Goal: Task Accomplishment & Management: Manage account settings

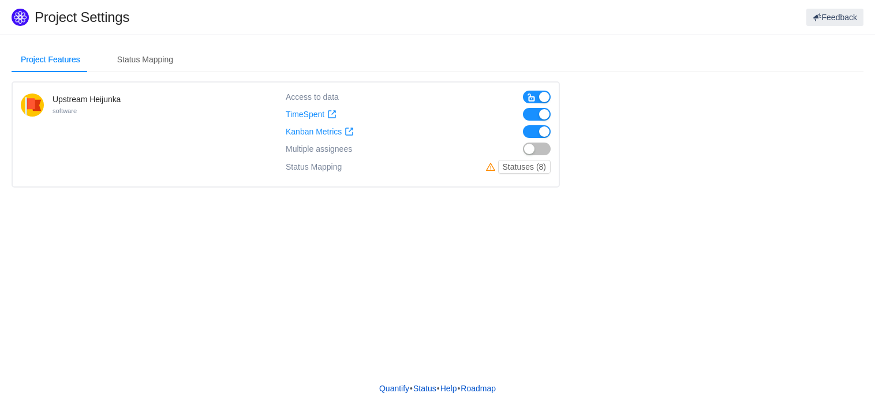
click at [326, 149] on span "Multiple assignees" at bounding box center [319, 149] width 66 height 10
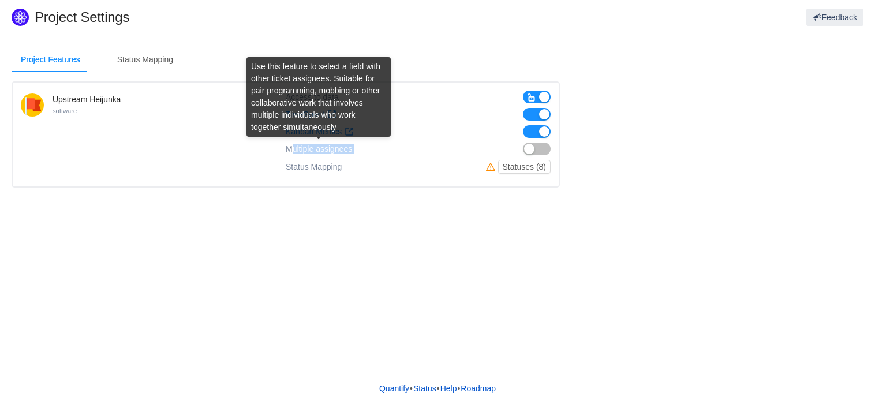
click at [326, 149] on span "Multiple assignees" at bounding box center [319, 149] width 66 height 10
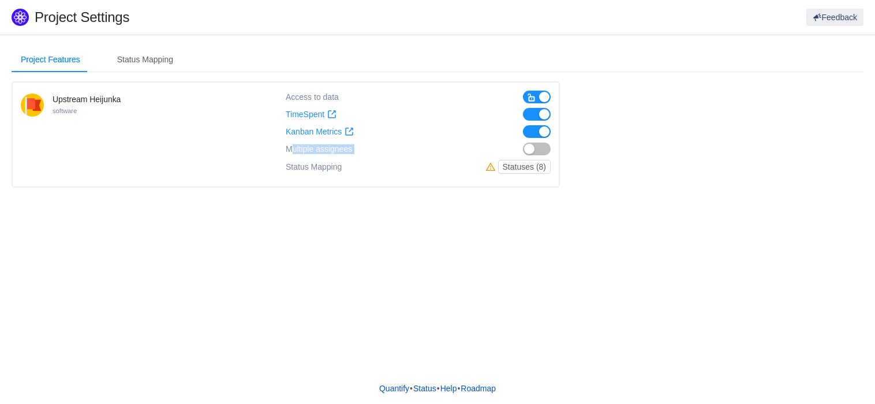
click at [541, 147] on button "button" at bounding box center [537, 148] width 28 height 13
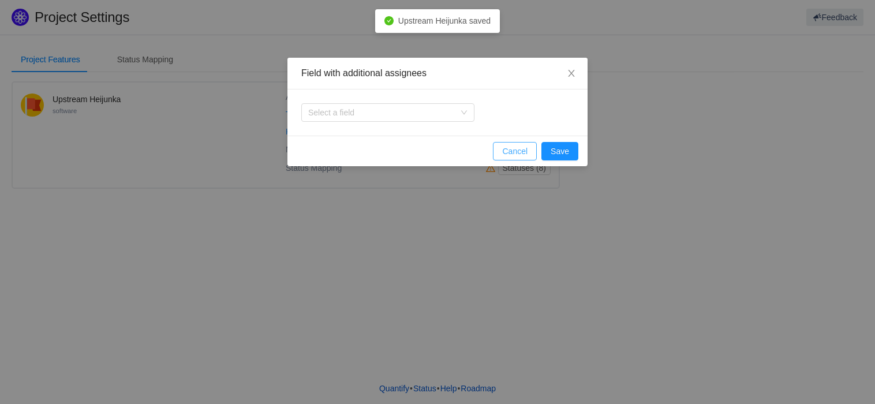
click at [515, 150] on button "Cancel" at bounding box center [515, 151] width 44 height 18
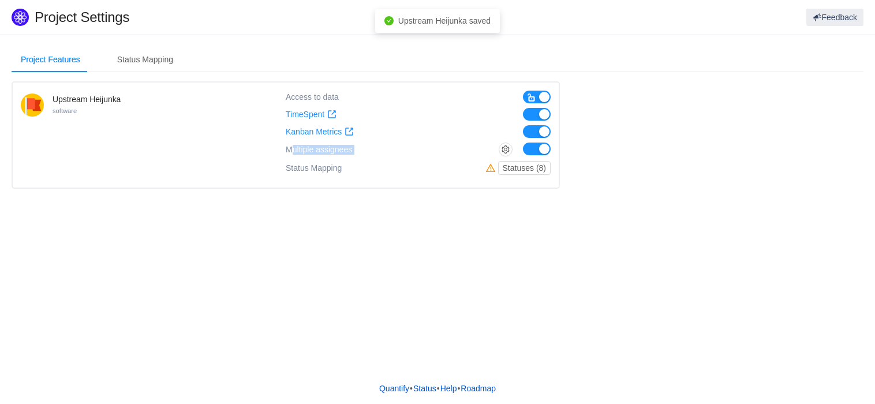
click at [532, 149] on button "button" at bounding box center [537, 148] width 28 height 13
click at [516, 166] on button "Statuses (8)" at bounding box center [524, 167] width 52 height 14
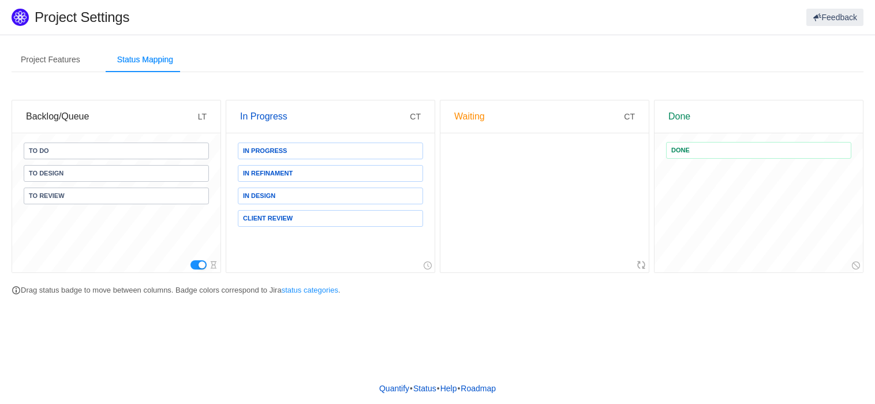
click at [589, 117] on div "Waiting" at bounding box center [539, 116] width 170 height 32
click at [58, 61] on div "Project Features" at bounding box center [51, 60] width 78 height 26
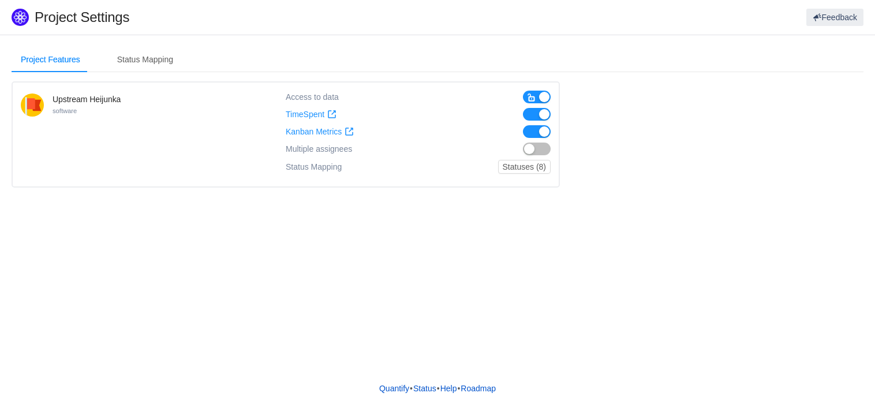
click at [533, 95] on span "button" at bounding box center [531, 97] width 9 height 9
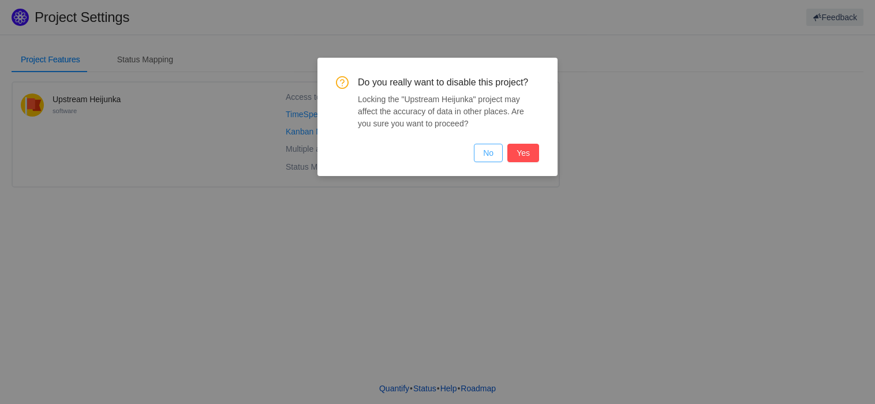
click at [485, 147] on button "No" at bounding box center [488, 153] width 29 height 18
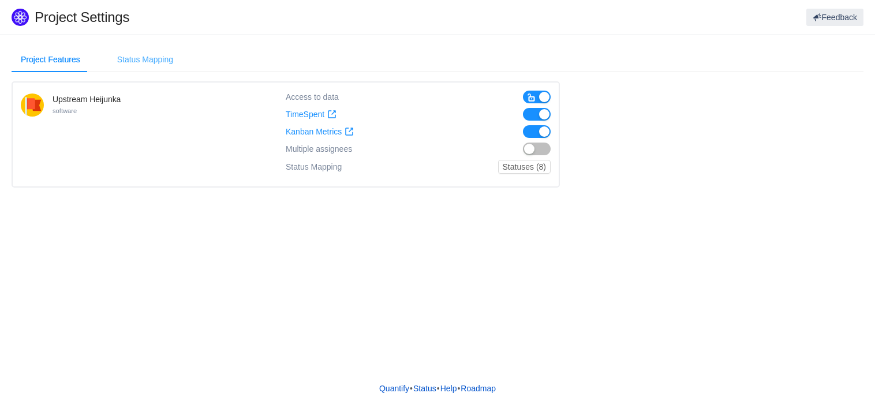
click at [136, 58] on div "Status Mapping" at bounding box center [145, 60] width 74 height 26
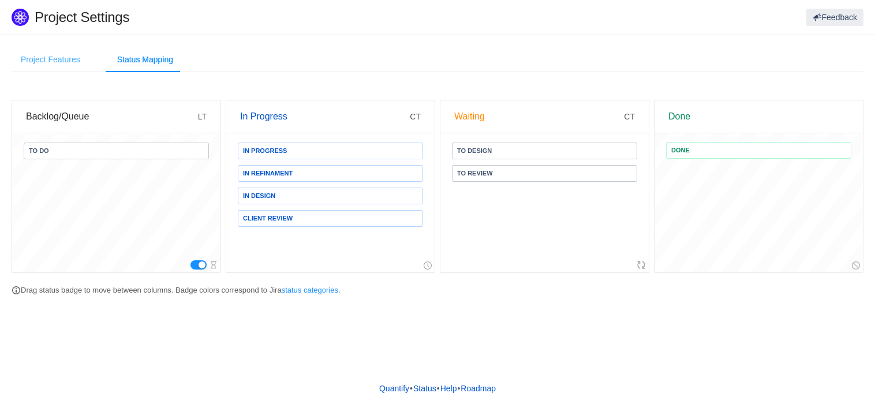
click at [47, 55] on div "Project Features" at bounding box center [51, 60] width 78 height 26
